Goal: Information Seeking & Learning: Learn about a topic

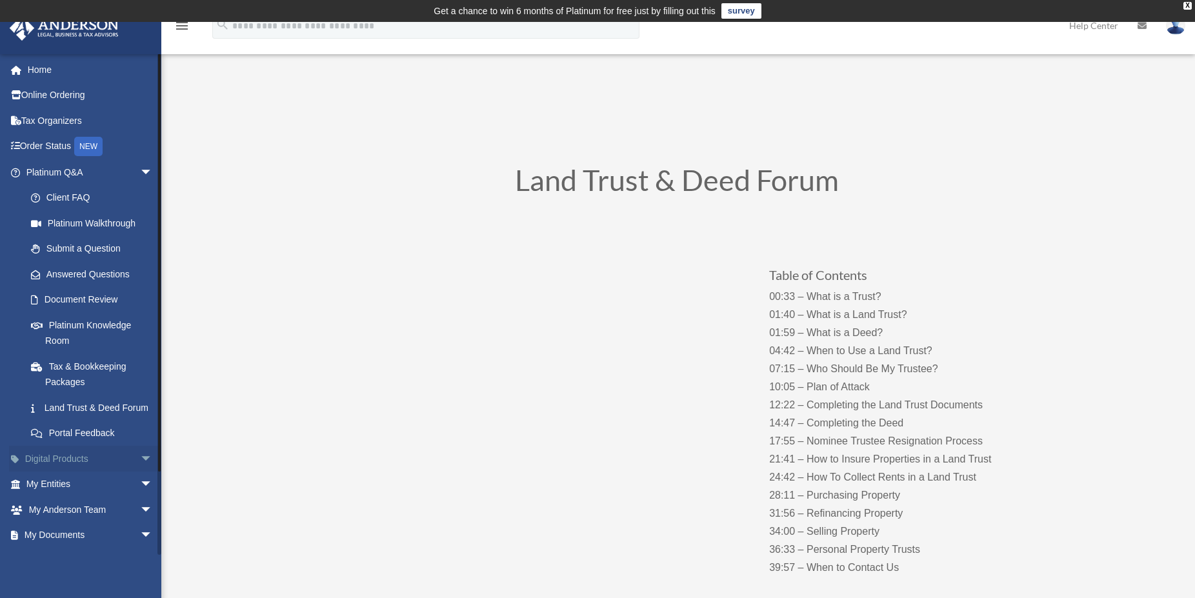
click at [45, 472] on link "Digital Products arrow_drop_down" at bounding box center [90, 459] width 163 height 26
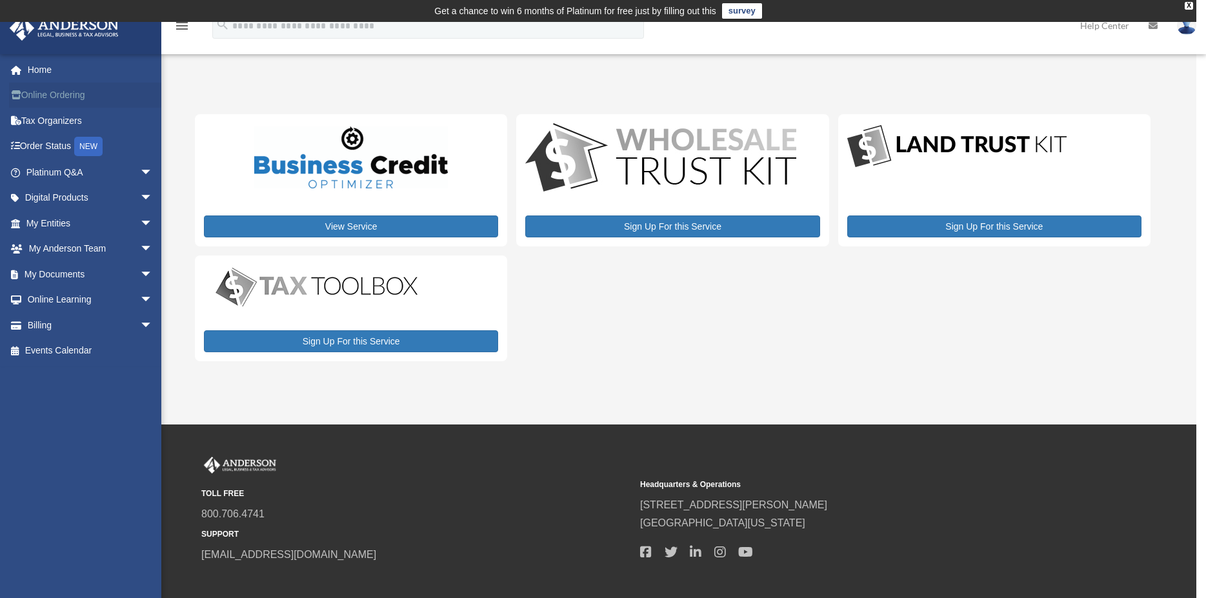
click at [42, 96] on link "Online Ordering" at bounding box center [90, 96] width 163 height 26
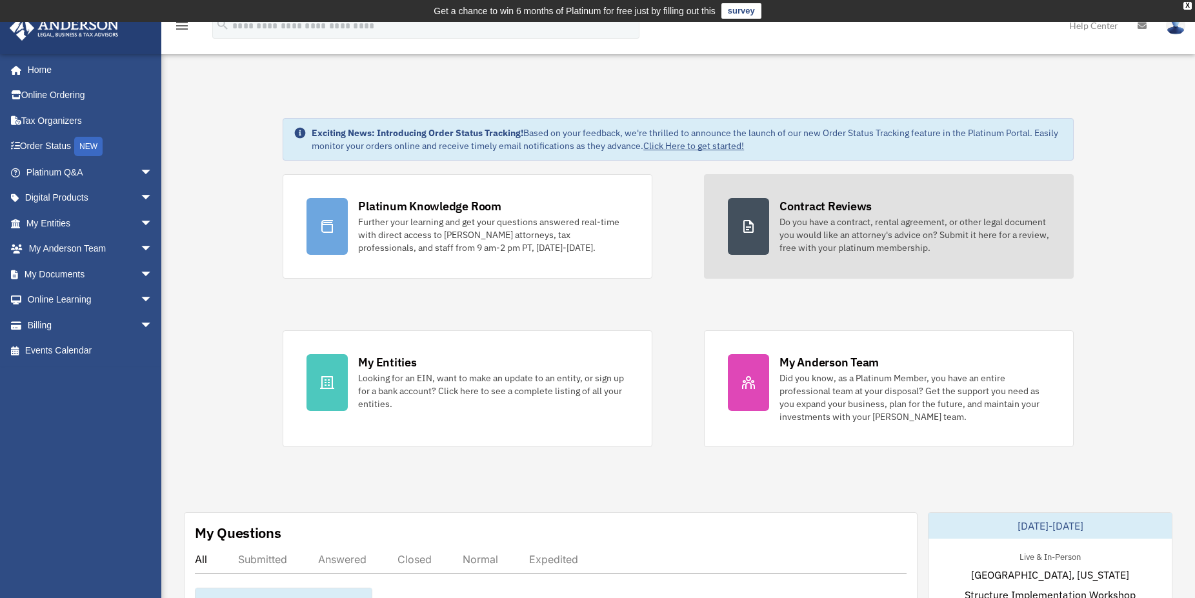
click at [837, 219] on div "Do you have a contract, rental agreement, or other legal document you would lik…" at bounding box center [914, 234] width 270 height 39
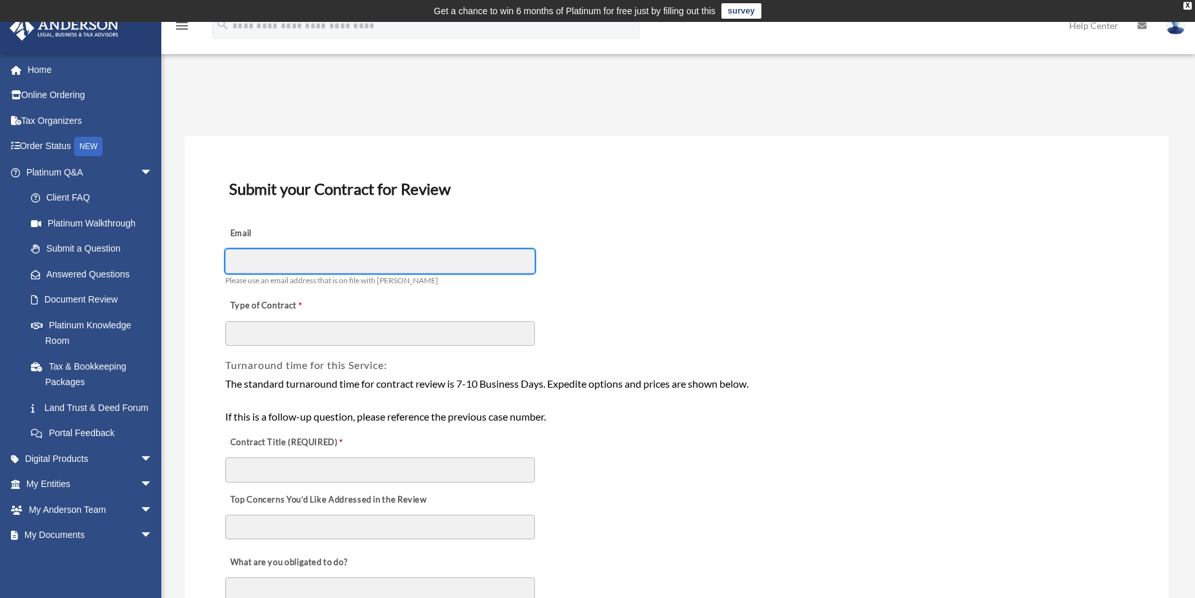
click at [293, 256] on input "Email" at bounding box center [380, 261] width 310 height 25
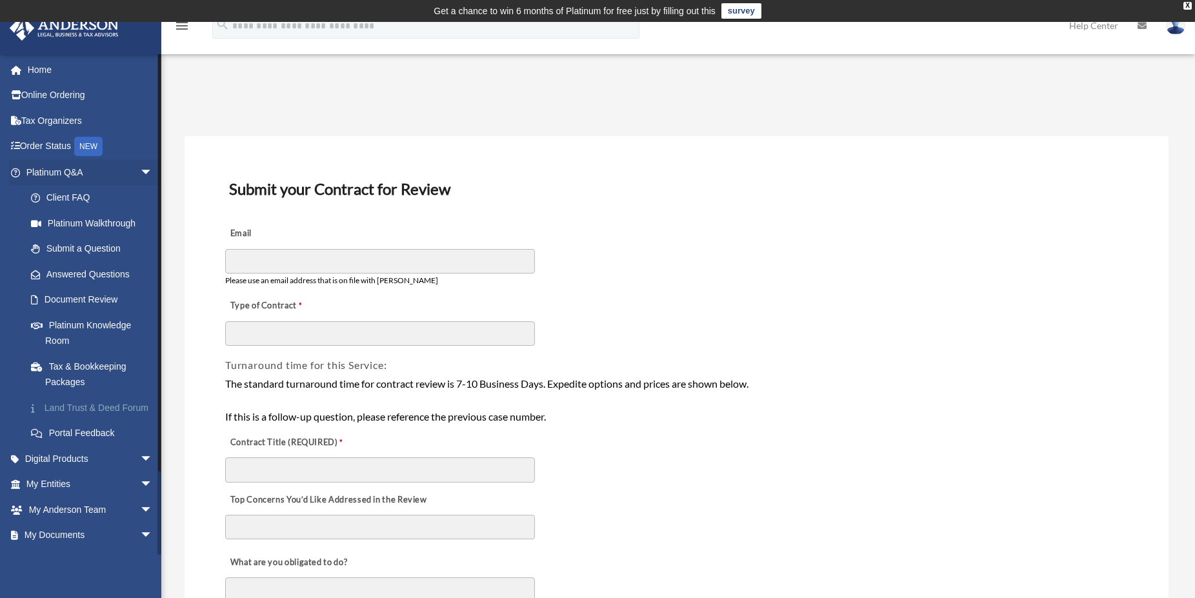
click at [64, 410] on link "Land Trust & Deed Forum" at bounding box center [95, 408] width 154 height 26
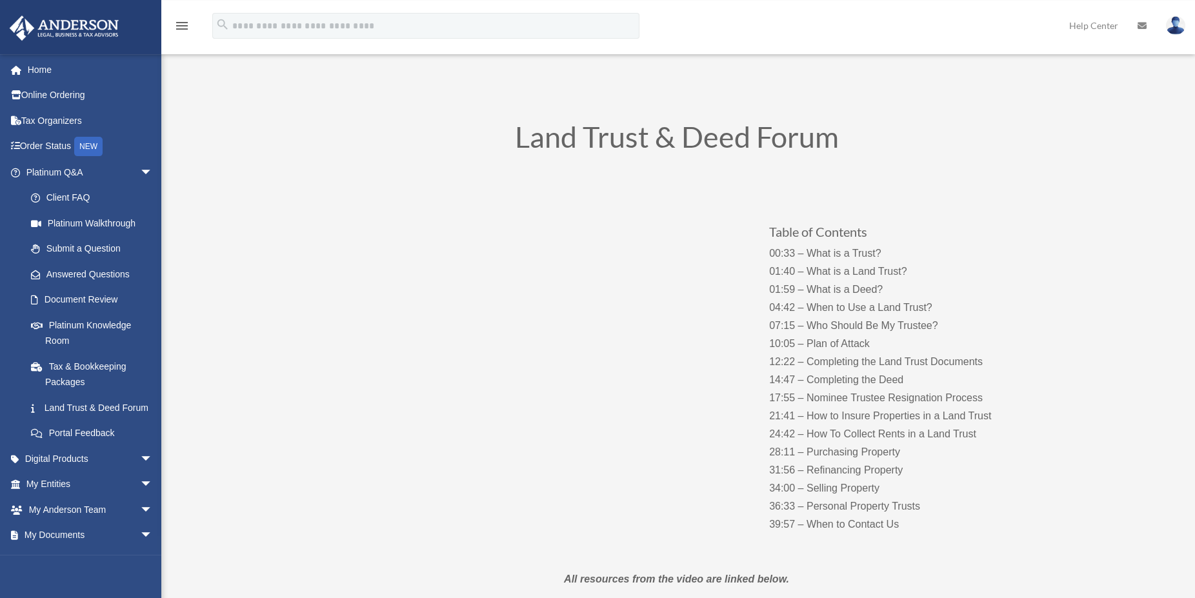
scroll to position [66, 0]
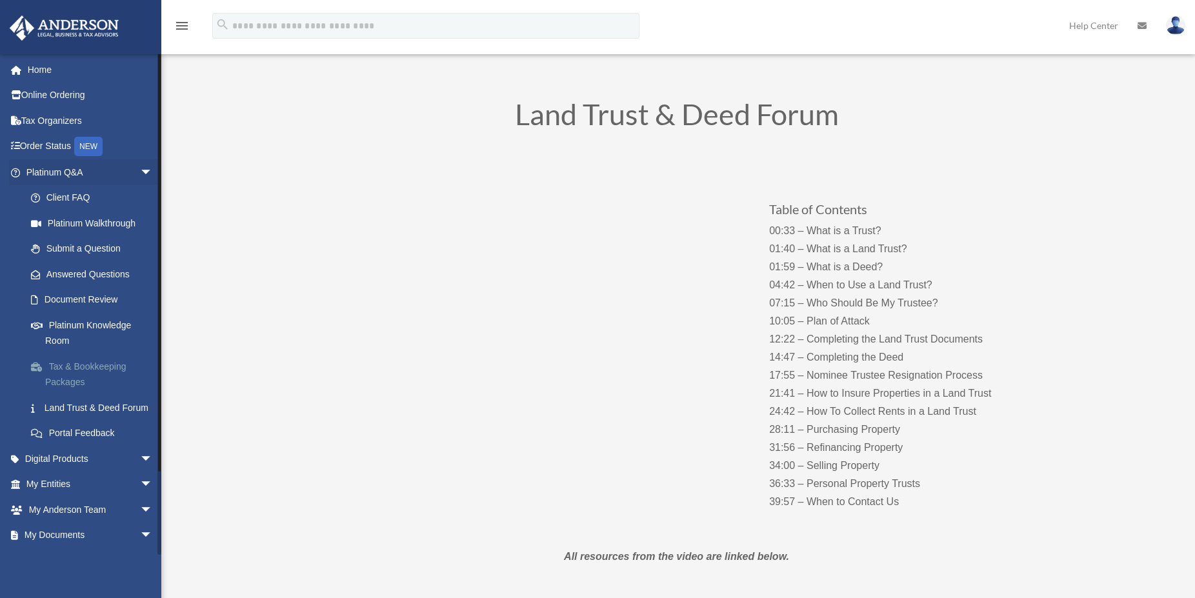
click at [65, 367] on link "Tax & Bookkeeping Packages" at bounding box center [95, 373] width 154 height 41
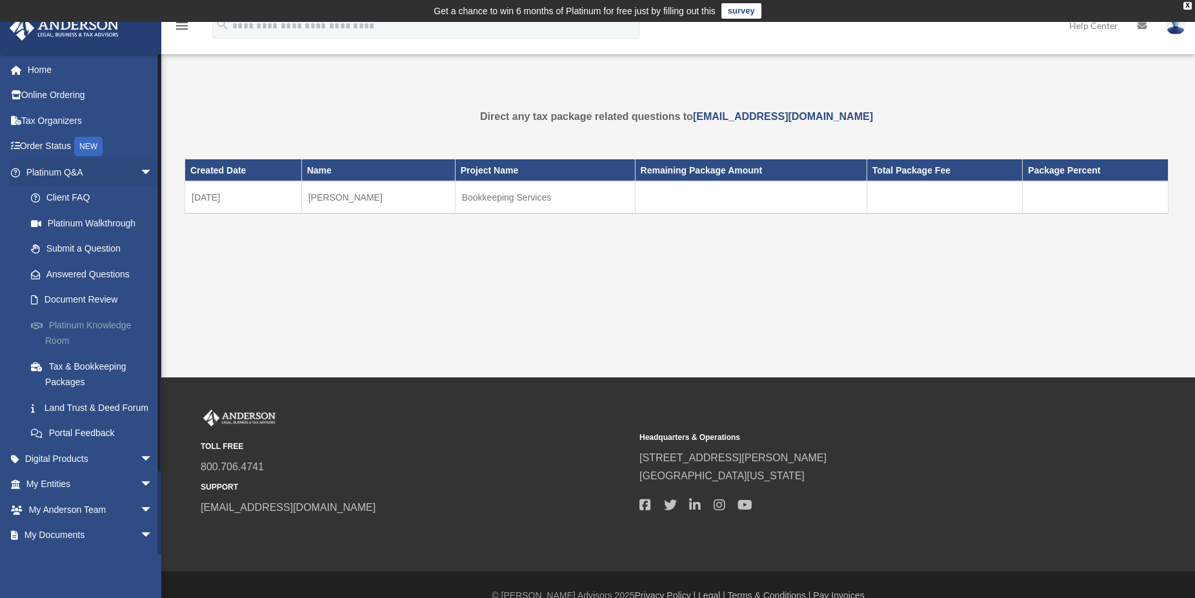
click at [66, 326] on link "Platinum Knowledge Room" at bounding box center [95, 332] width 154 height 41
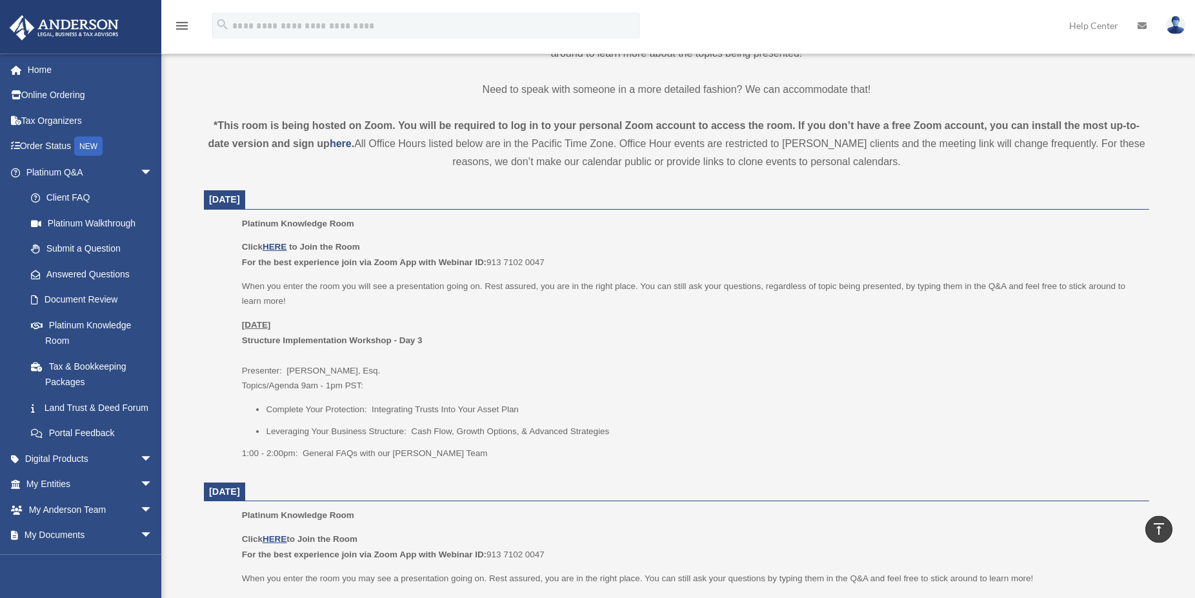
scroll to position [395, 0]
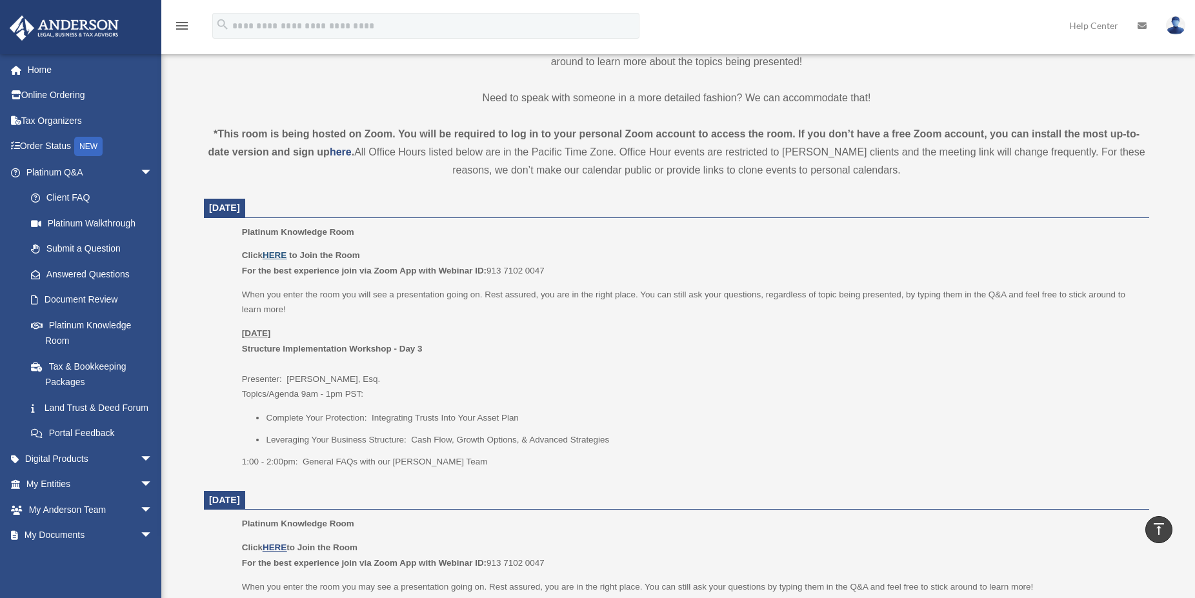
click at [279, 253] on u "HERE" at bounding box center [275, 255] width 24 height 10
